Goal: Task Accomplishment & Management: Manage account settings

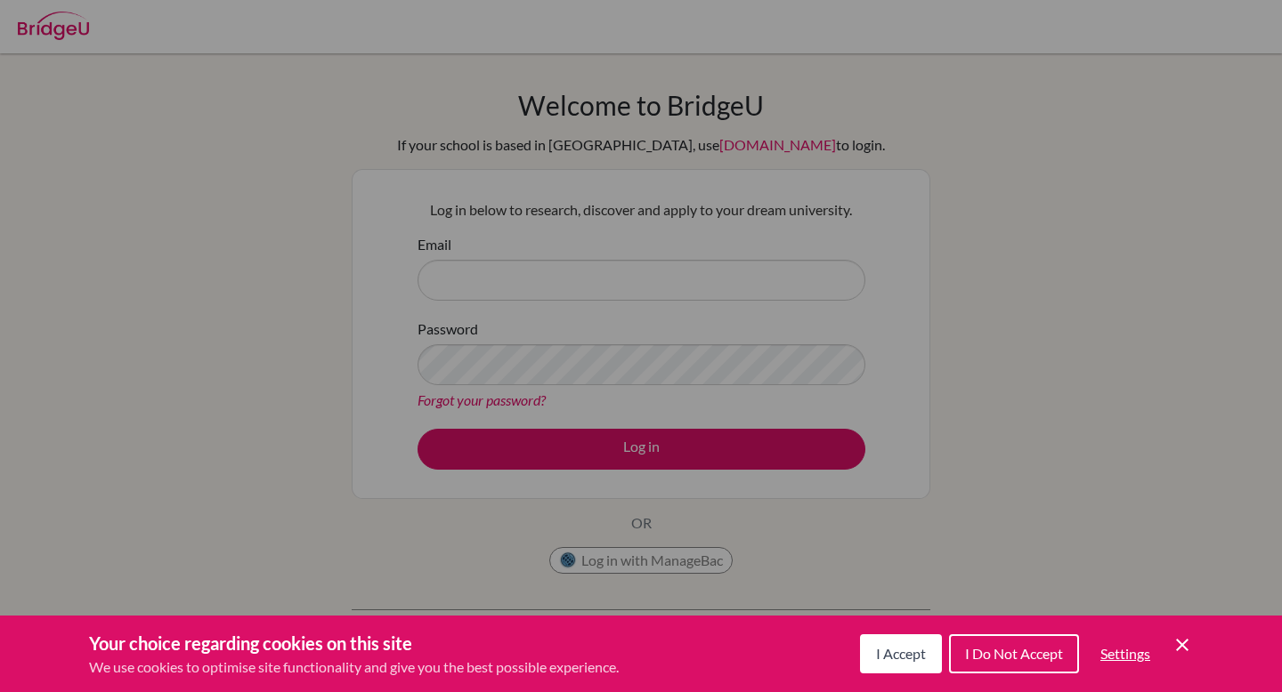
click at [1194, 648] on div "Your choice regarding cookies on this site We use cookies to optimise site func…" at bounding box center [641, 654] width 1282 height 77
click at [1165, 629] on div "Your choice regarding cookies on this site We use cookies to optimise site func…" at bounding box center [641, 654] width 1282 height 77
click at [1164, 649] on div "I Accept I Do Not Accept Settings Cookie Control Close Icon" at bounding box center [1026, 654] width 333 height 46
click at [1177, 644] on icon "Cookie Control Close Icon" at bounding box center [1181, 645] width 21 height 21
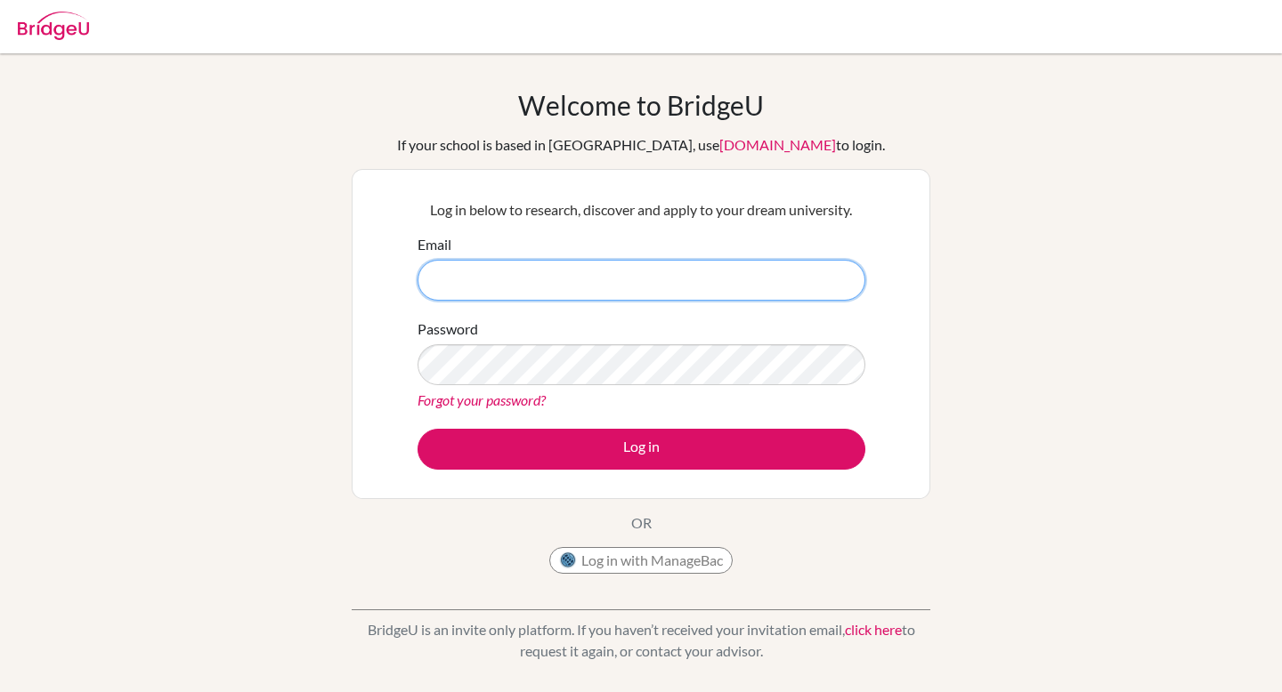
click at [816, 286] on input "Email" at bounding box center [641, 280] width 448 height 41
type input "doshis@stpaulsschool.org.uk"
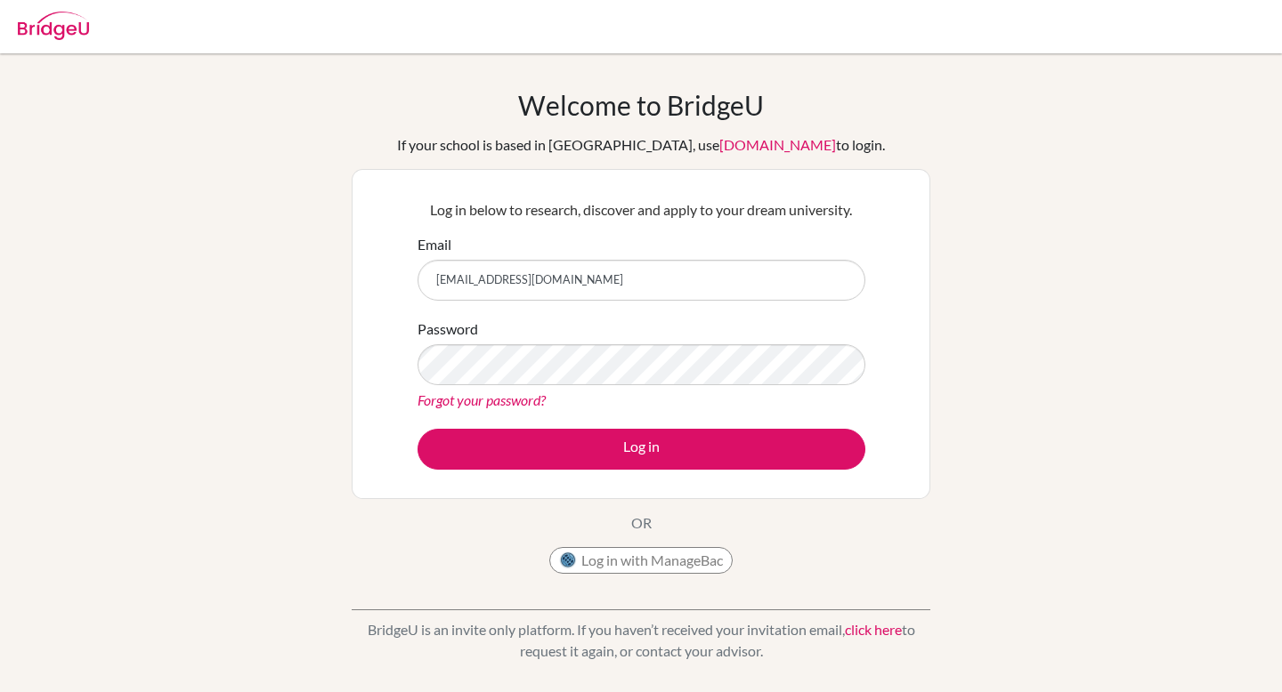
click at [499, 393] on link "Forgot your password?" at bounding box center [481, 400] width 128 height 17
click at [521, 394] on link "Forgot your password?" at bounding box center [481, 400] width 128 height 17
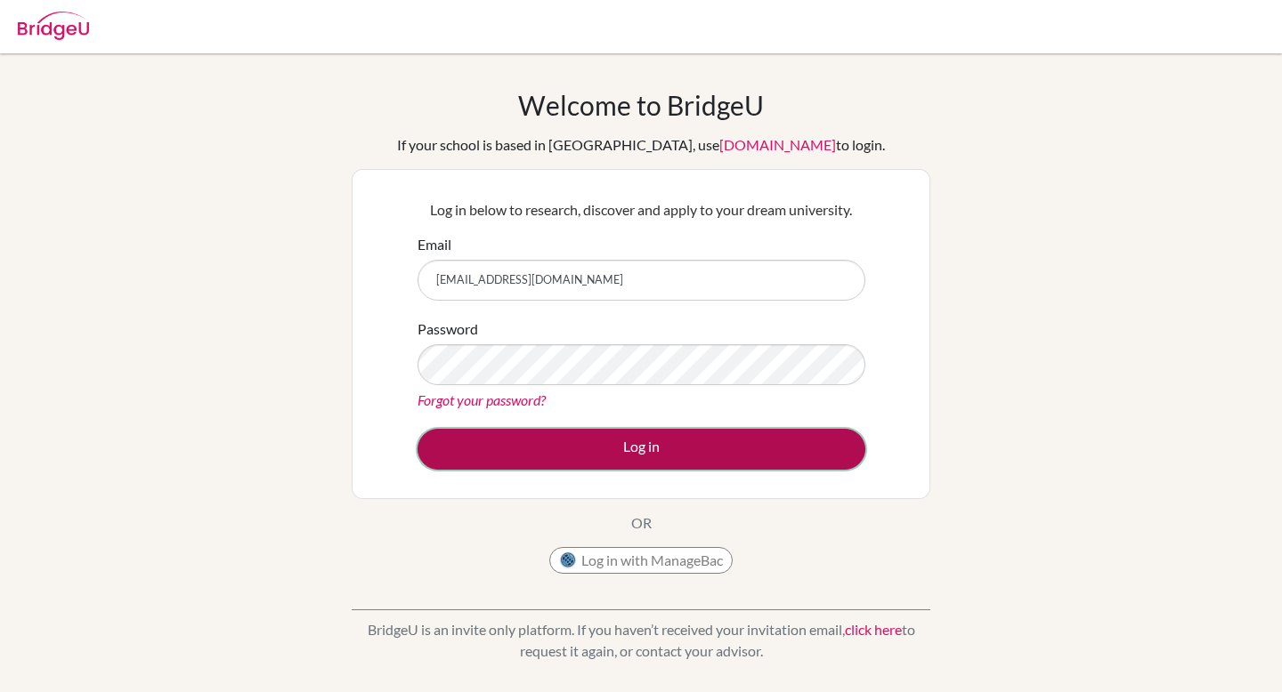
click at [672, 461] on button "Log in" at bounding box center [641, 449] width 448 height 41
